Goal: Navigation & Orientation: Understand site structure

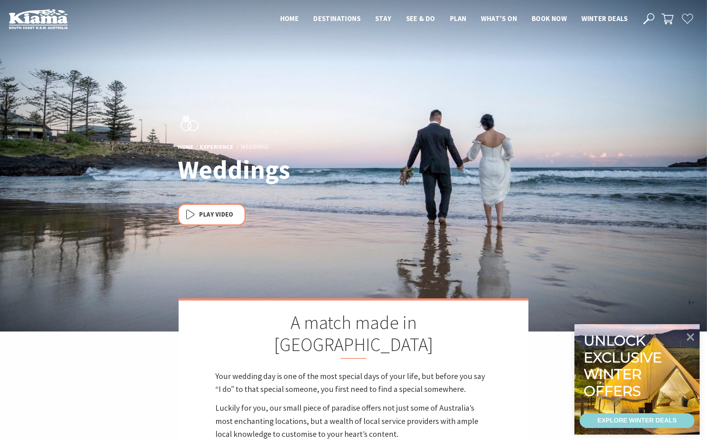
scroll to position [260, 705]
